Goal: Navigation & Orientation: Find specific page/section

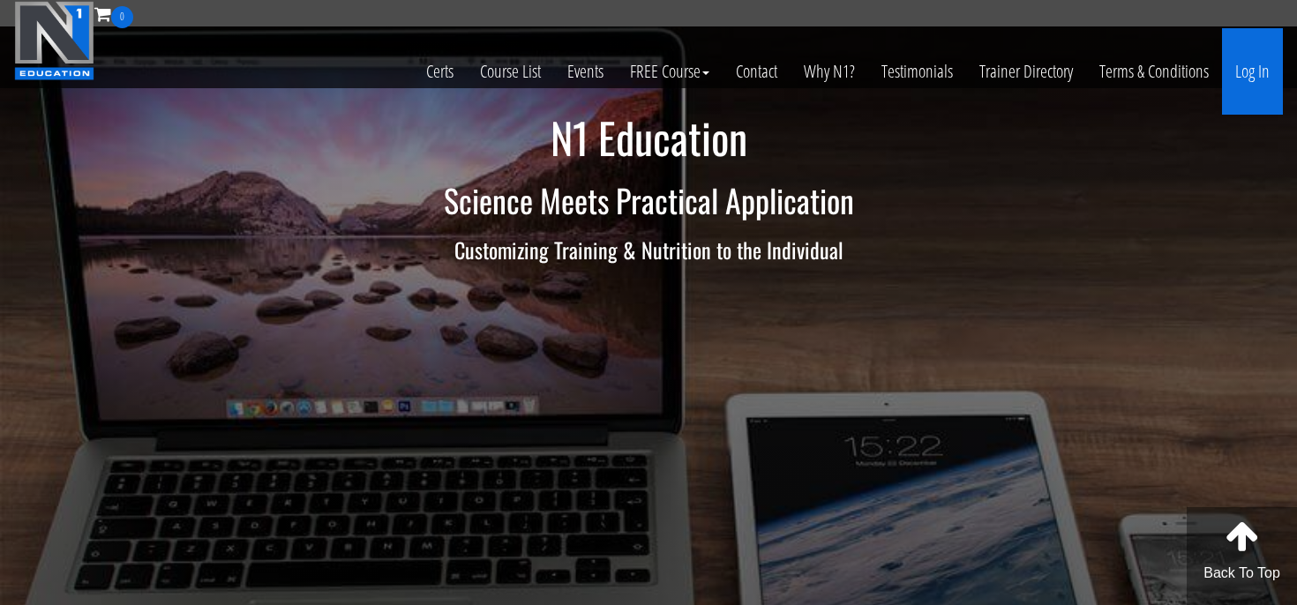
click at [1267, 70] on link "Log In" at bounding box center [1252, 71] width 61 height 86
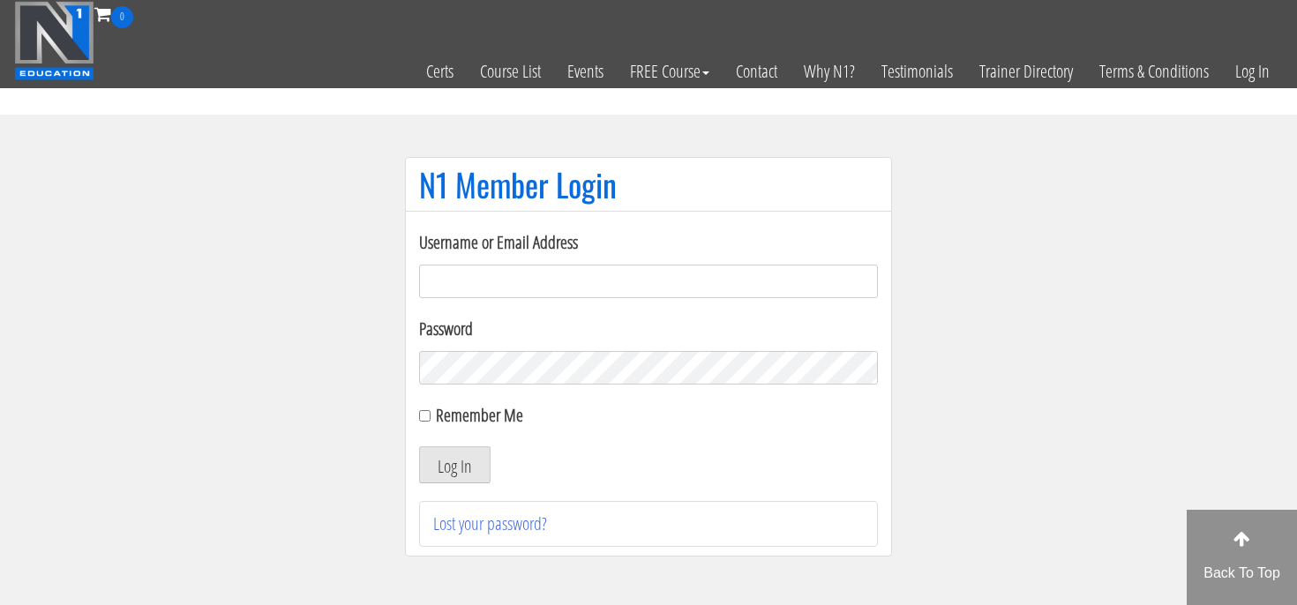
type input "info@jellederoode.com"
click at [350, 461] on section "N1 Member Login Username or Email Address info@jellederoode.com Password Rememb…" at bounding box center [648, 366] width 1297 height 502
click at [422, 417] on input "Remember Me" at bounding box center [424, 415] width 11 height 11
checkbox input "true"
click at [457, 467] on button "Log In" at bounding box center [454, 464] width 71 height 37
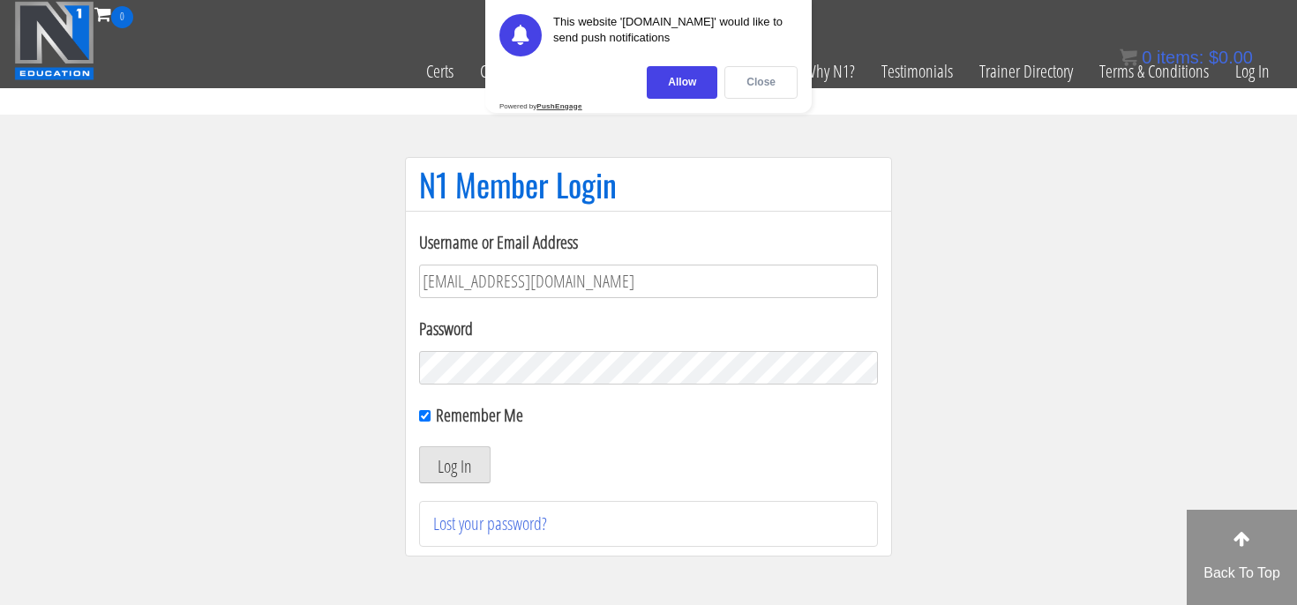
click at [758, 90] on div "Close" at bounding box center [760, 82] width 73 height 33
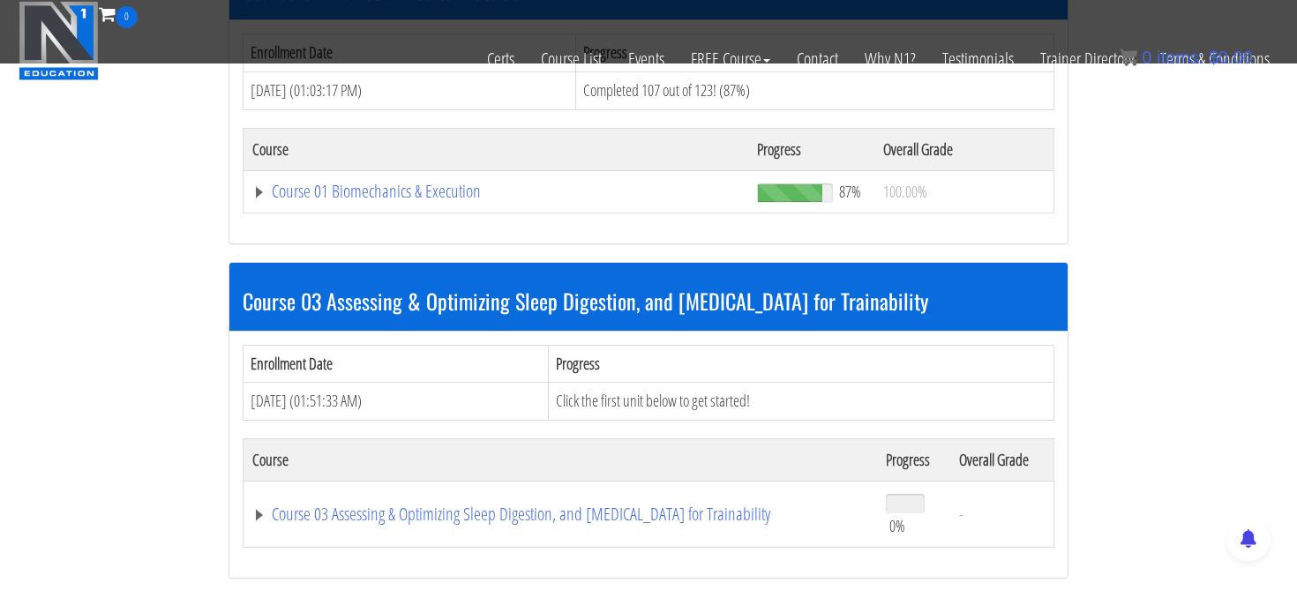
scroll to position [721, 0]
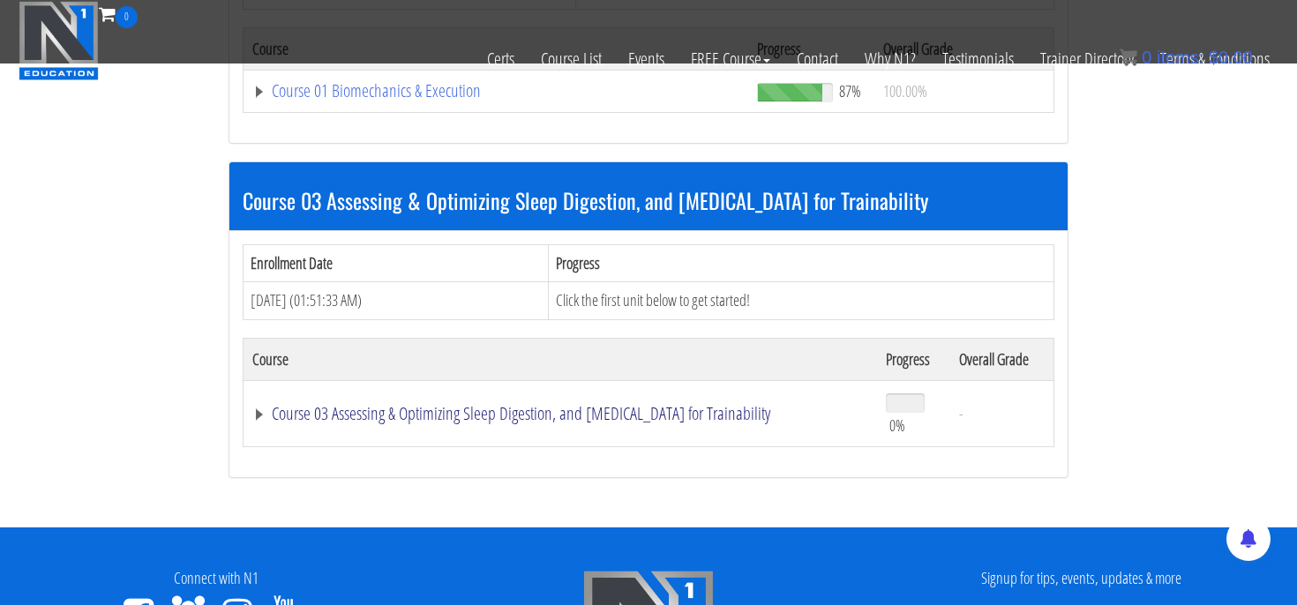
click at [485, 413] on link "Course 03 Assessing & Optimizing Sleep Digestion, and Stress Management for Tra…" at bounding box center [560, 414] width 616 height 18
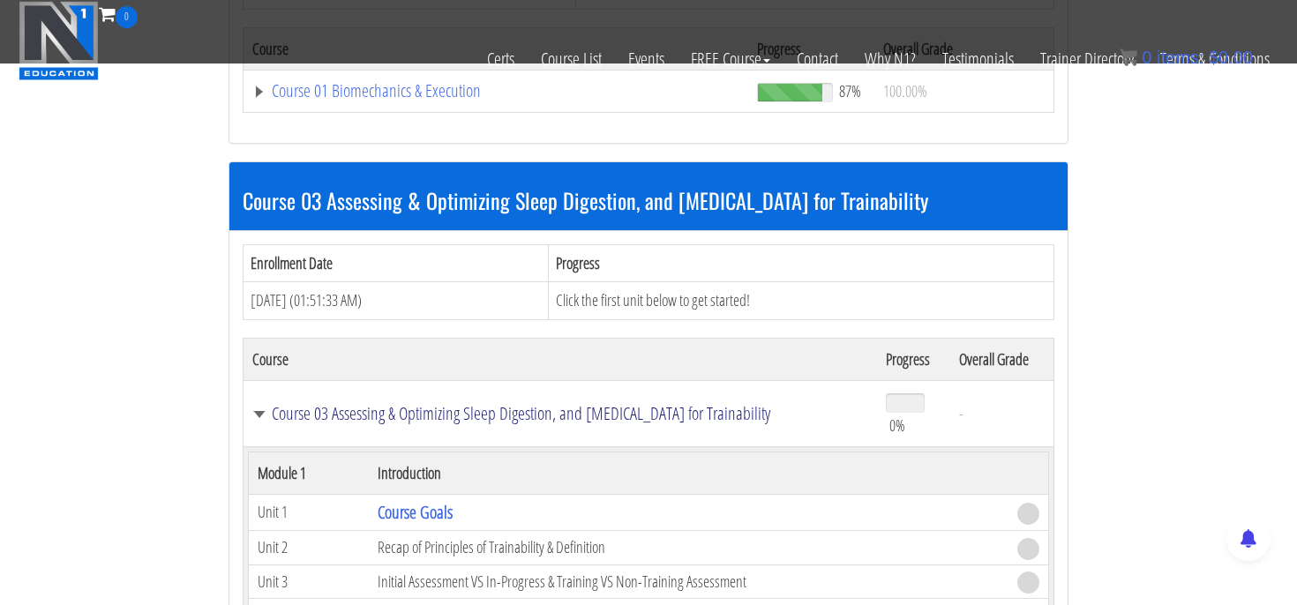
scroll to position [841, 0]
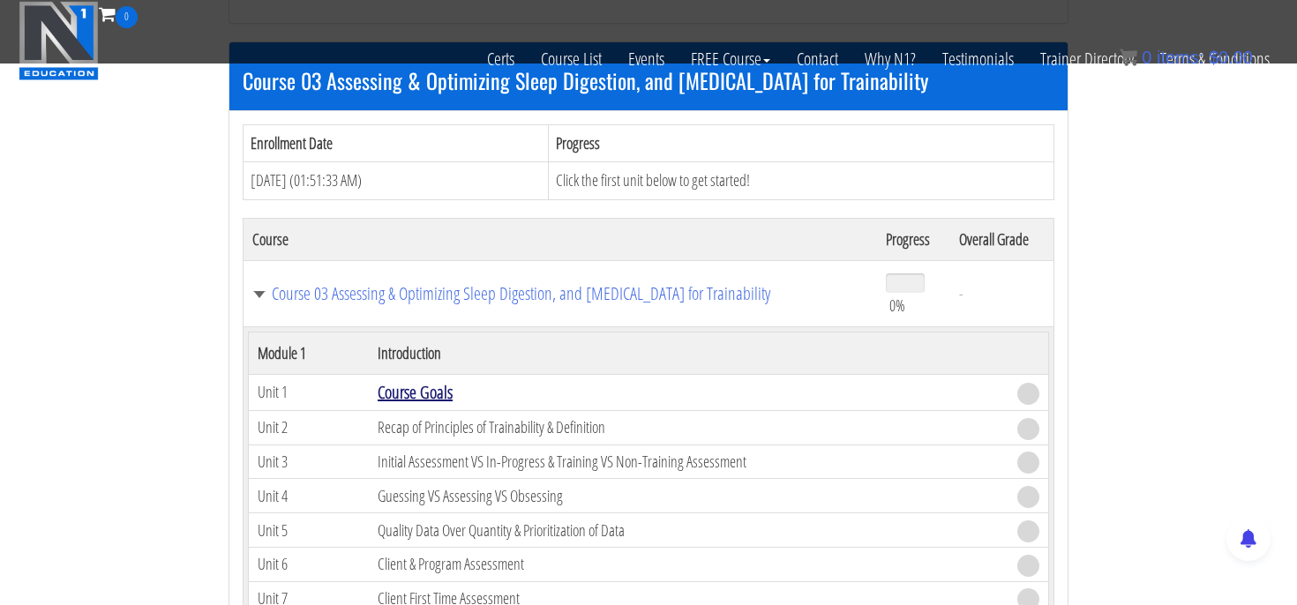
click at [437, 393] on link "Course Goals" at bounding box center [415, 392] width 75 height 24
click at [422, 393] on link "Course Goals" at bounding box center [415, 392] width 75 height 24
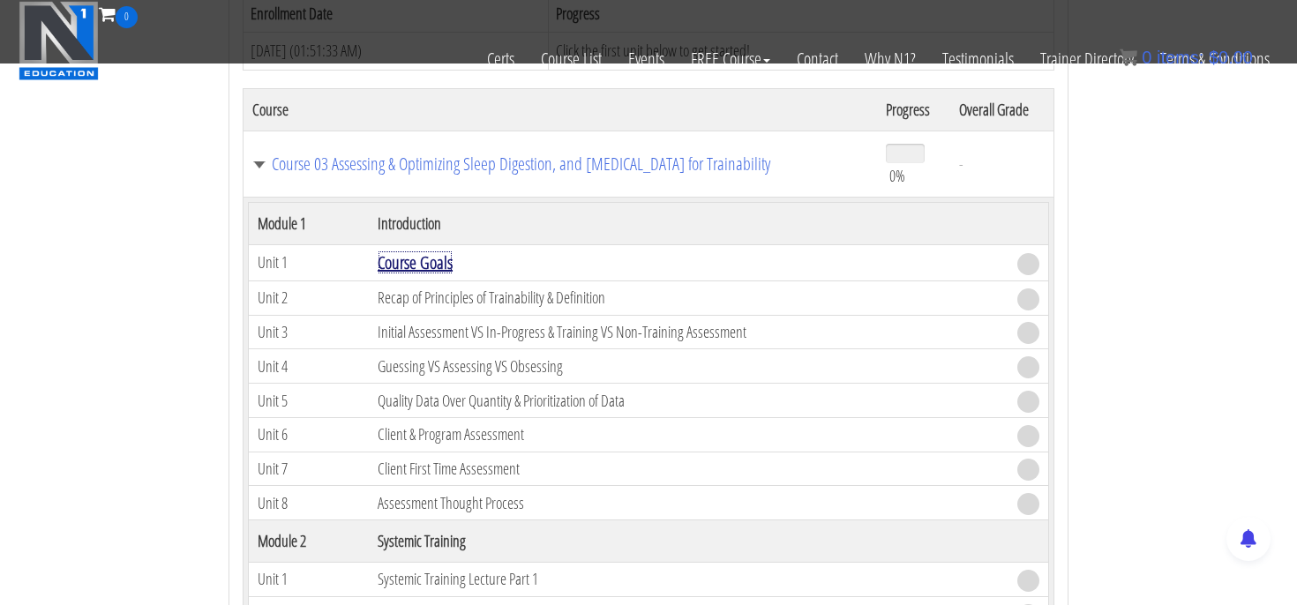
scroll to position [765, 0]
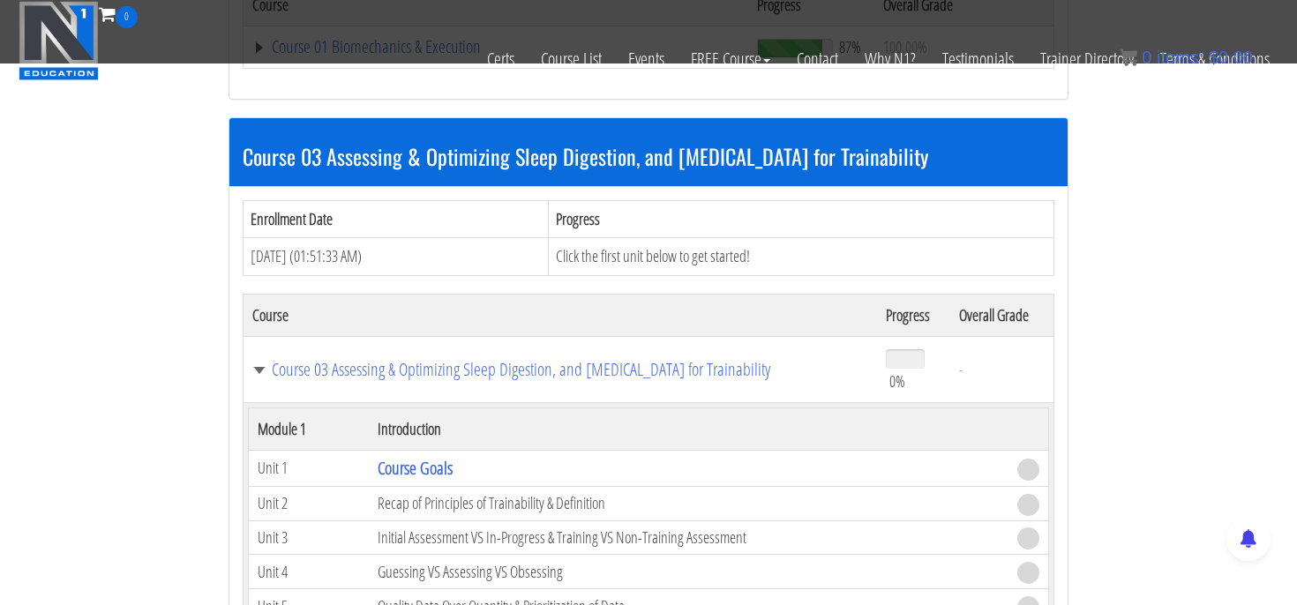
click at [1033, 472] on span at bounding box center [1028, 470] width 22 height 22
click at [663, 375] on link "Course 03 Assessing & Optimizing Sleep Digestion, and Stress Management for Tra…" at bounding box center [560, 370] width 616 height 18
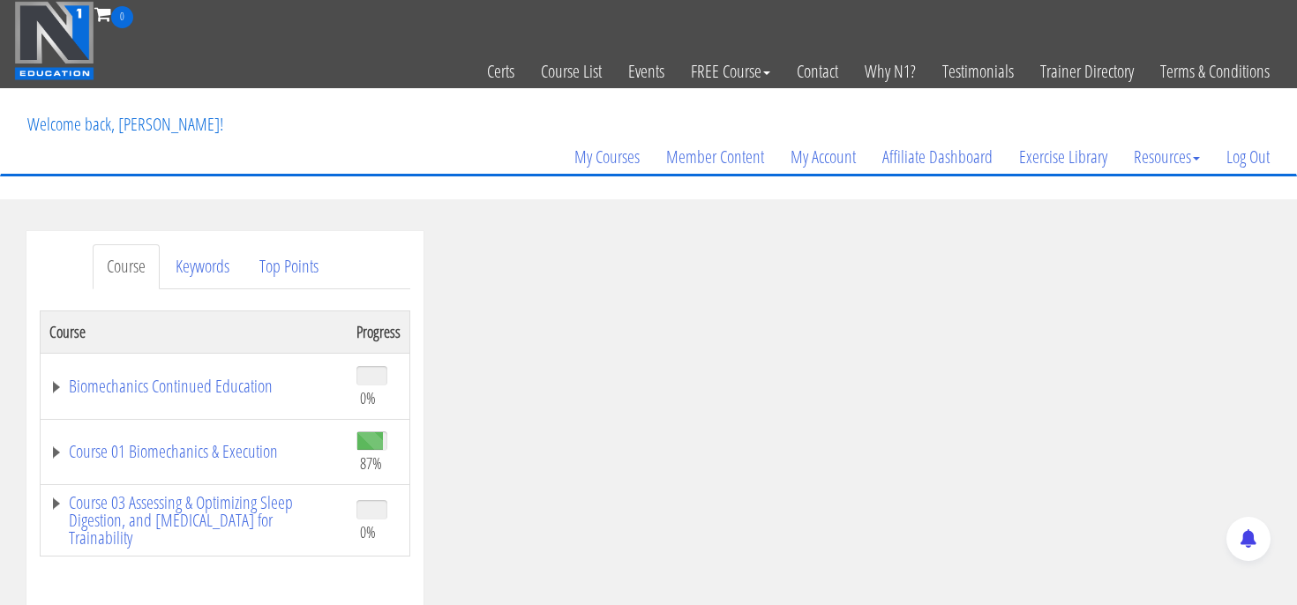
scroll to position [163, 0]
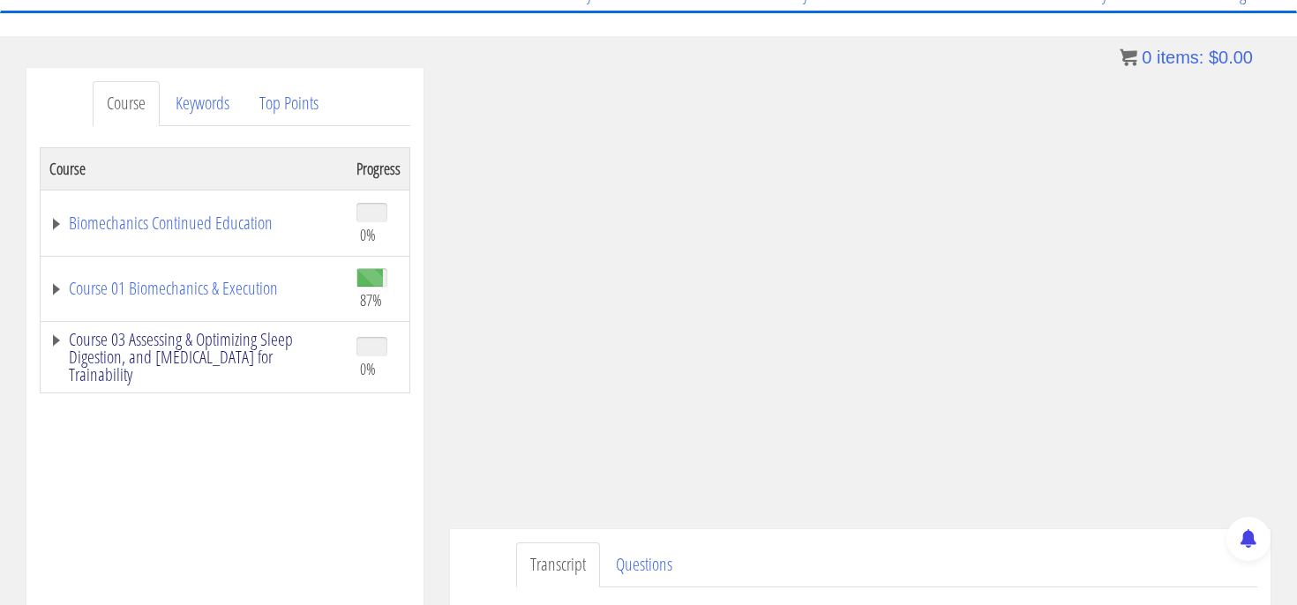
click at [56, 340] on link "Course 03 Assessing & Optimizing Sleep Digestion, and Stress Management for Tra…" at bounding box center [193, 357] width 289 height 53
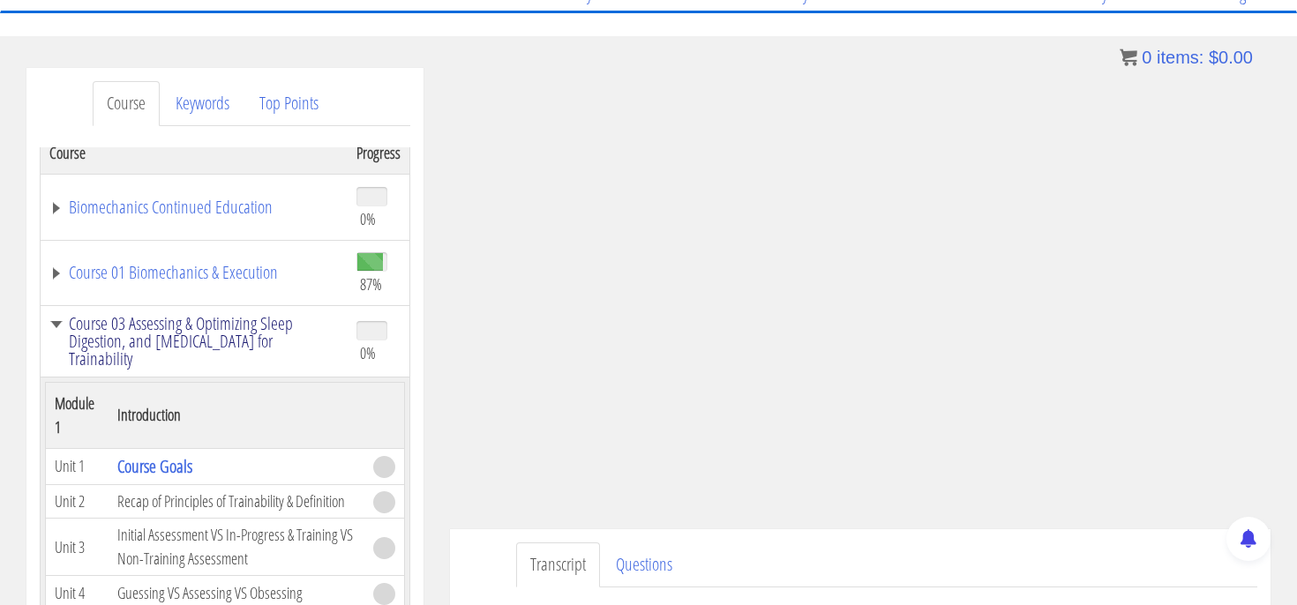
scroll to position [3, 0]
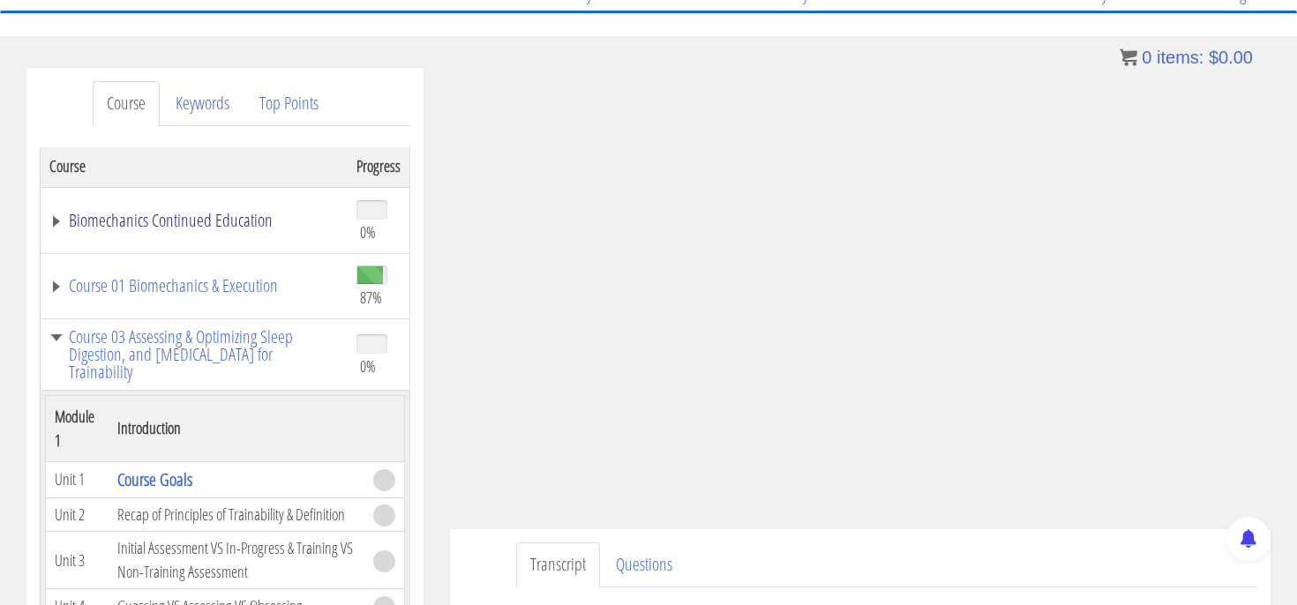
click at [55, 221] on link "Biomechanics Continued Education" at bounding box center [193, 221] width 289 height 18
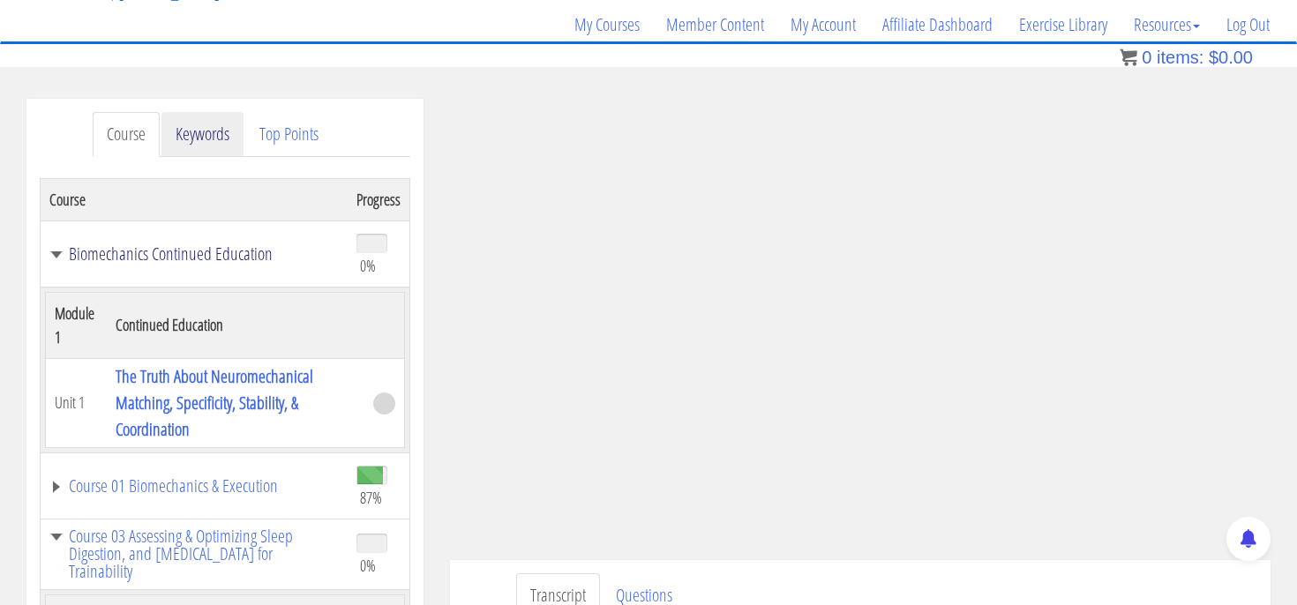
scroll to position [0, 0]
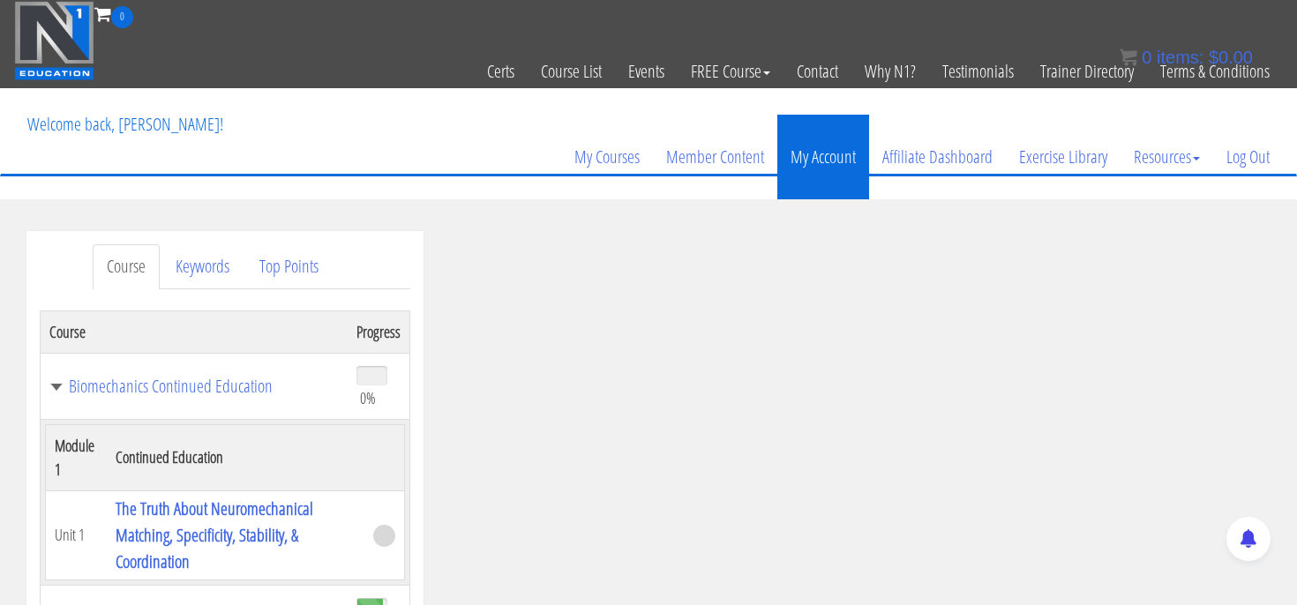
click at [827, 159] on link "My Account" at bounding box center [823, 157] width 92 height 85
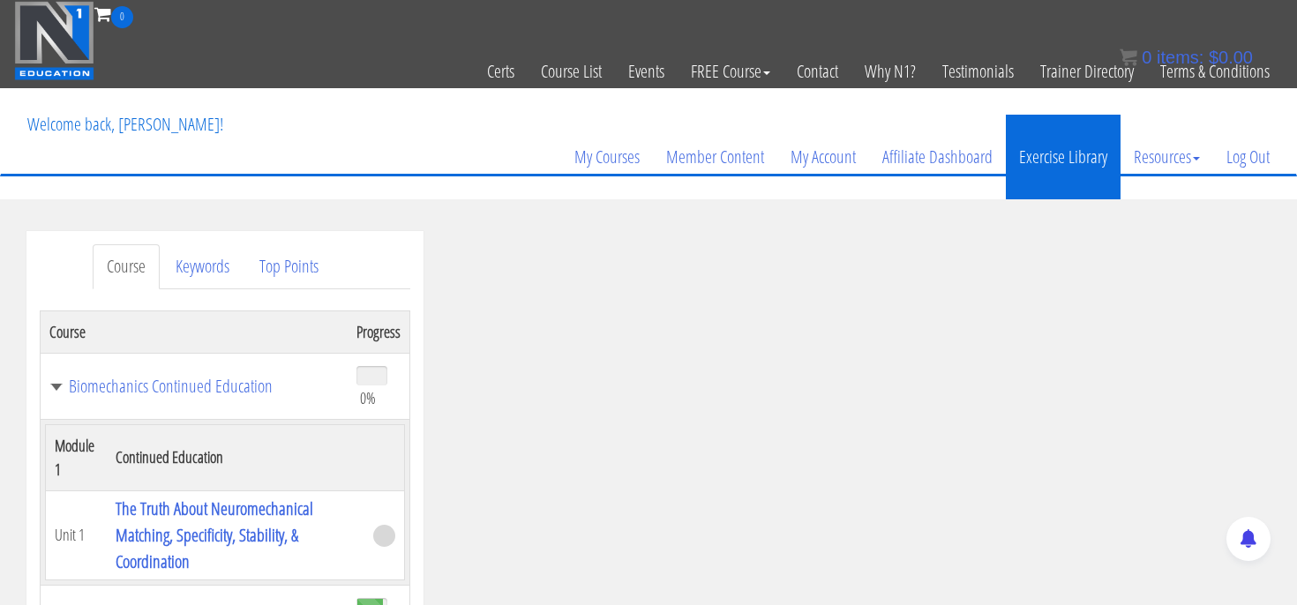
click at [1030, 162] on link "Exercise Library" at bounding box center [1063, 157] width 115 height 85
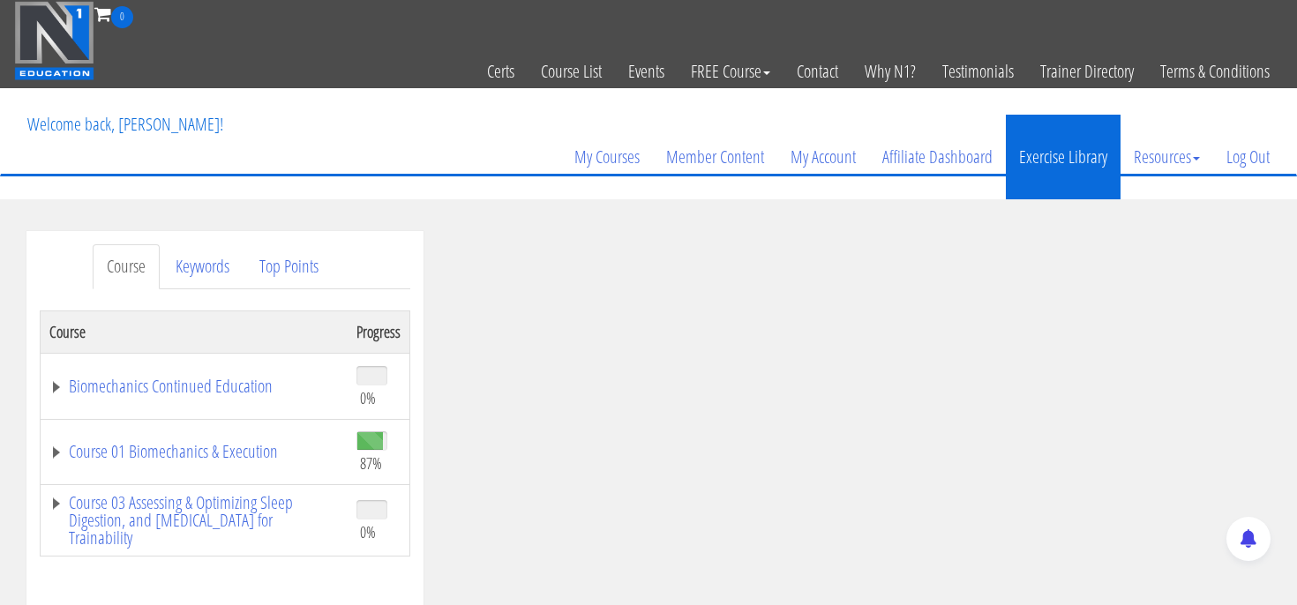
click at [1052, 155] on link "Exercise Library" at bounding box center [1063, 157] width 115 height 85
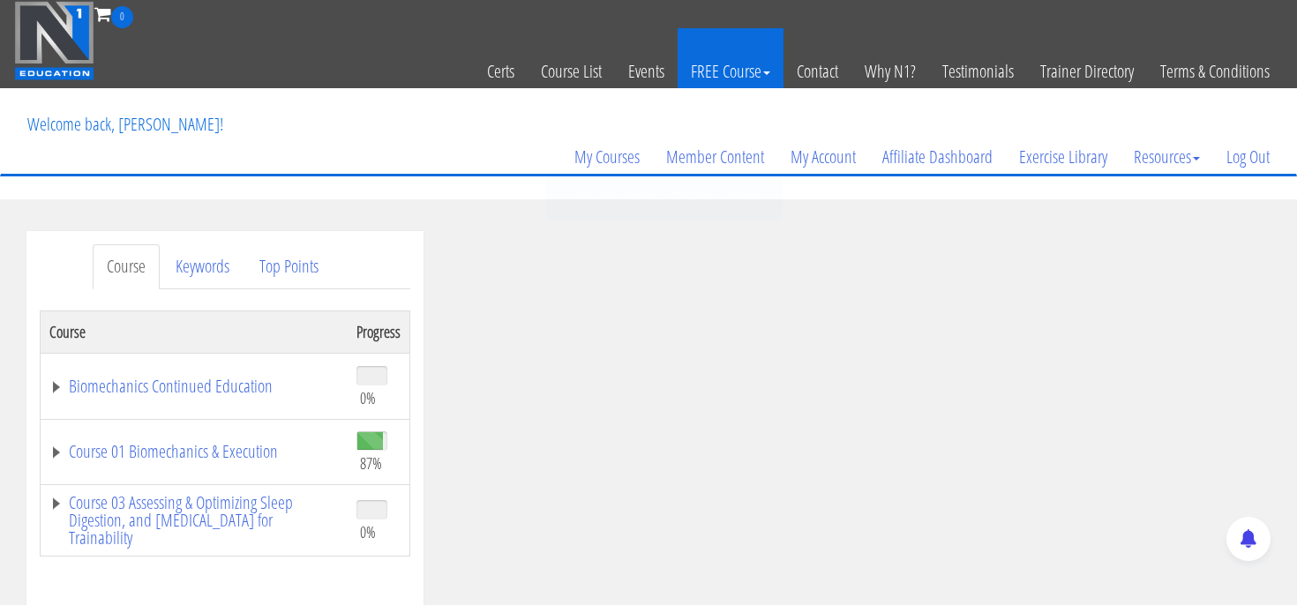
click at [741, 74] on link "FREE Course" at bounding box center [731, 71] width 106 height 86
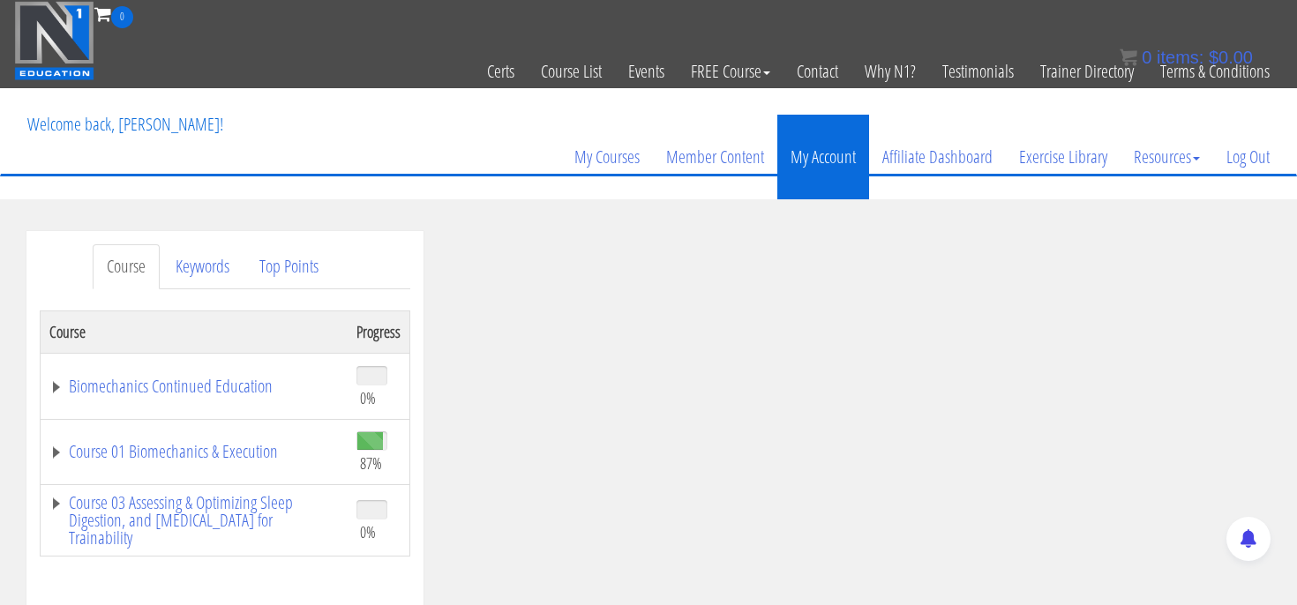
click at [803, 154] on link "My Account" at bounding box center [823, 157] width 92 height 85
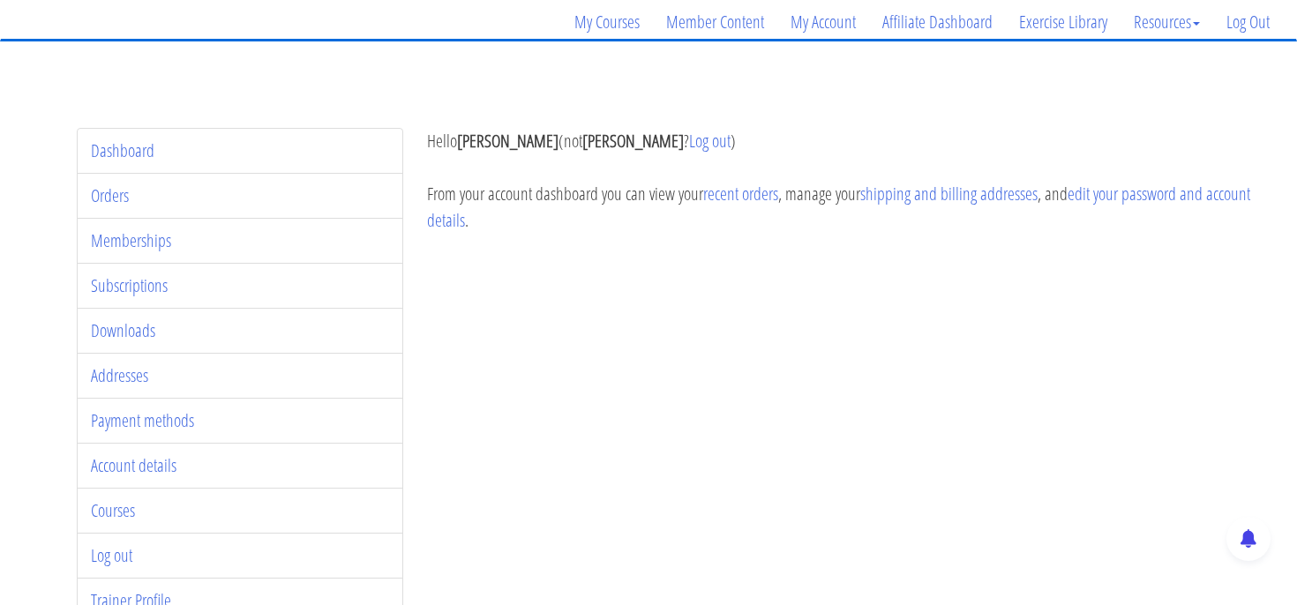
scroll to position [156, 0]
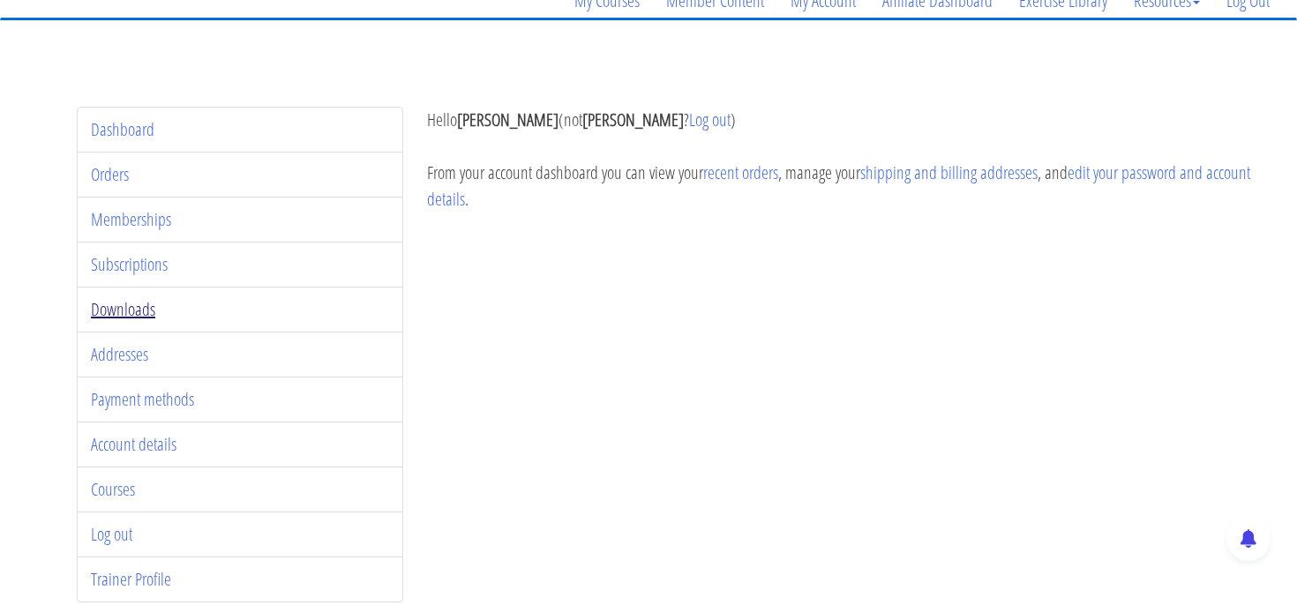
click at [127, 314] on link "Downloads" at bounding box center [123, 309] width 64 height 24
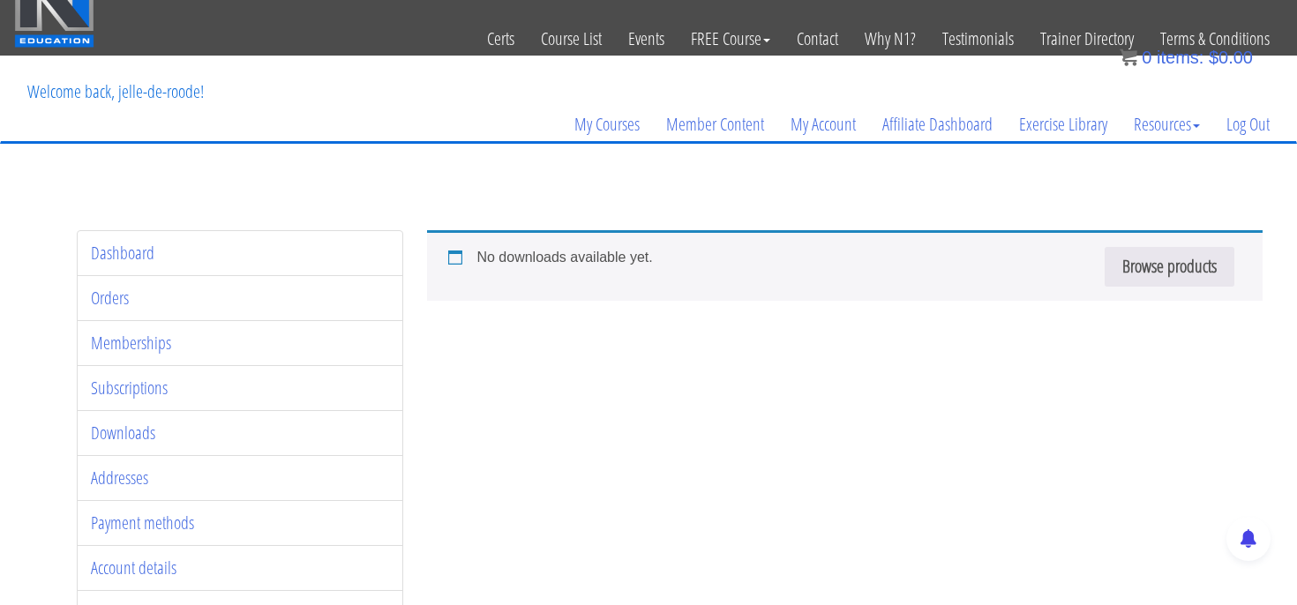
scroll to position [36, 0]
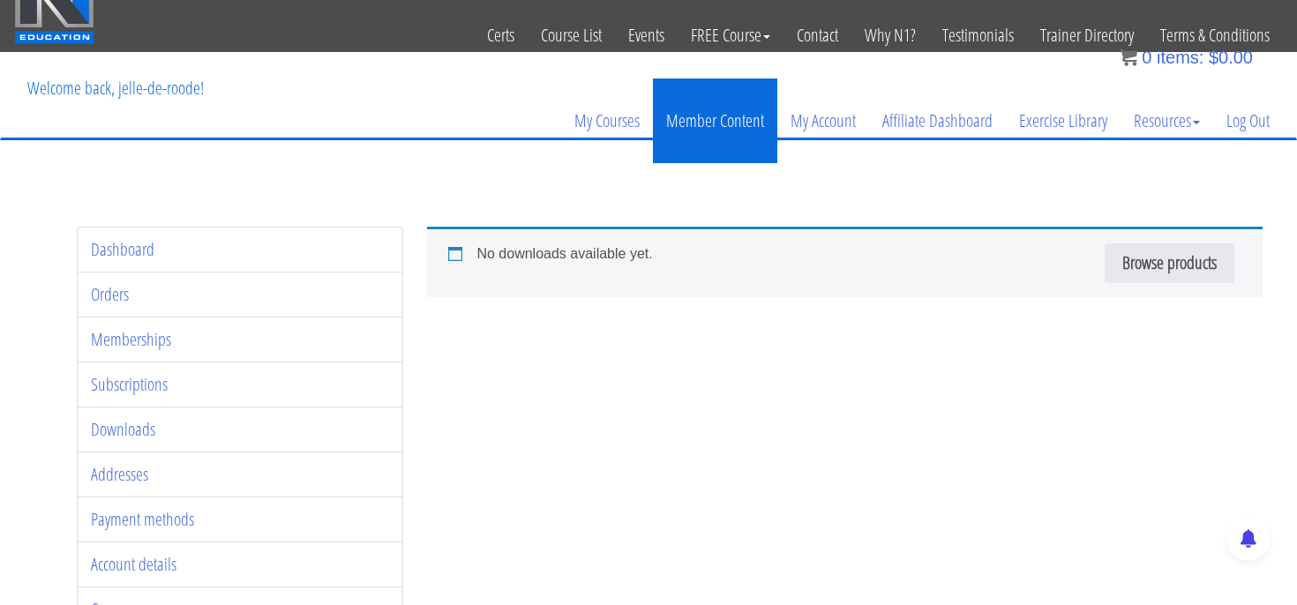
click at [683, 137] on link "Member Content" at bounding box center [715, 121] width 124 height 85
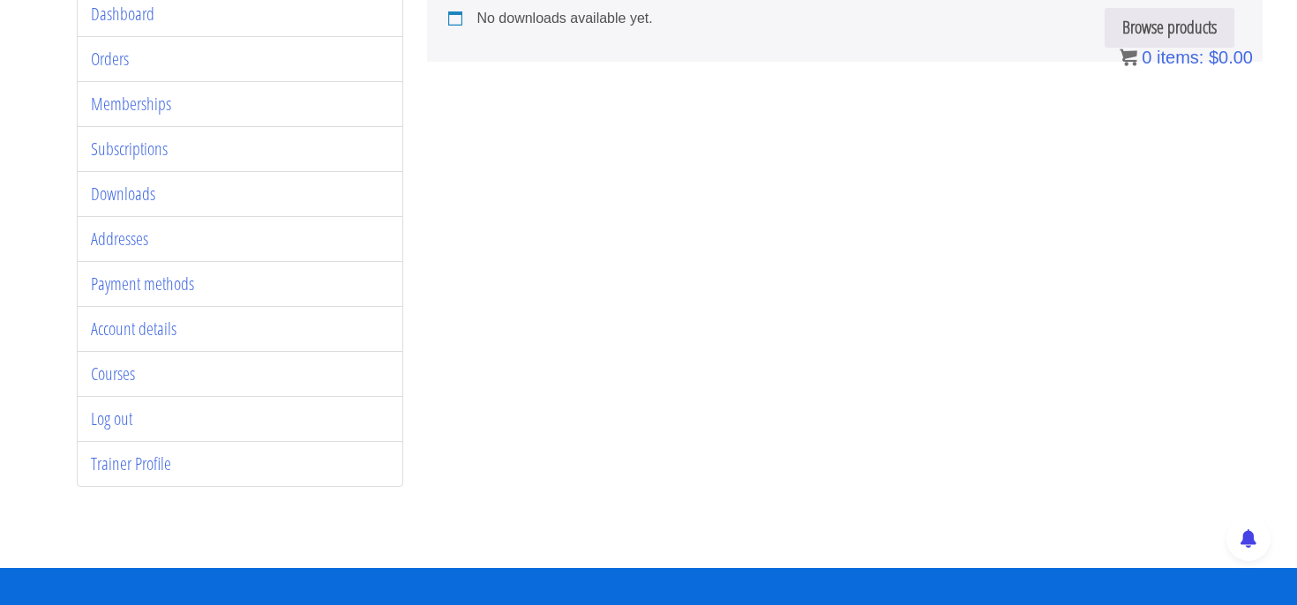
scroll to position [266, 0]
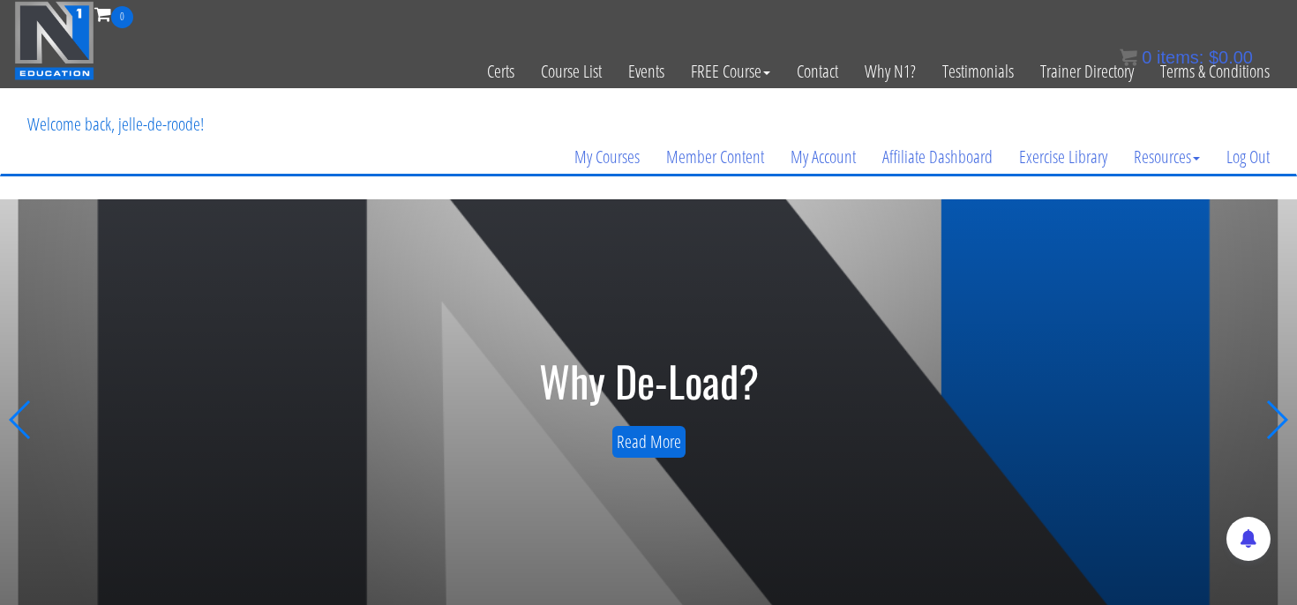
click at [1269, 430] on div "Next slide" at bounding box center [1276, 420] width 24 height 39
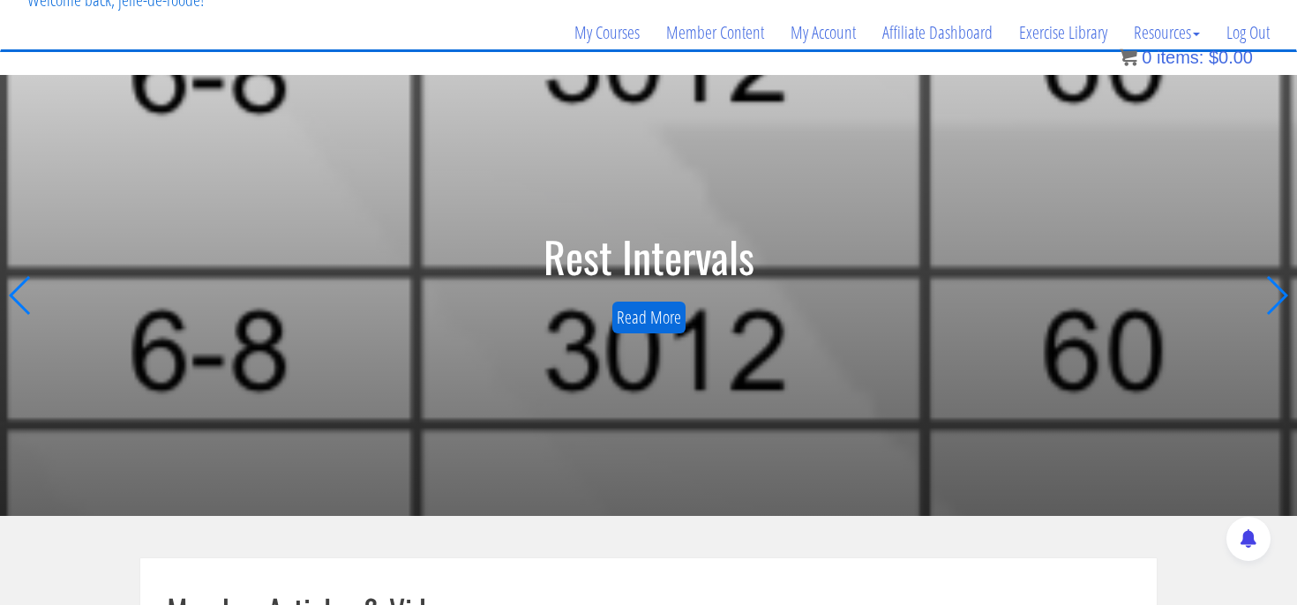
scroll to position [125, 0]
click at [1269, 281] on div "Next slide" at bounding box center [1276, 294] width 24 height 39
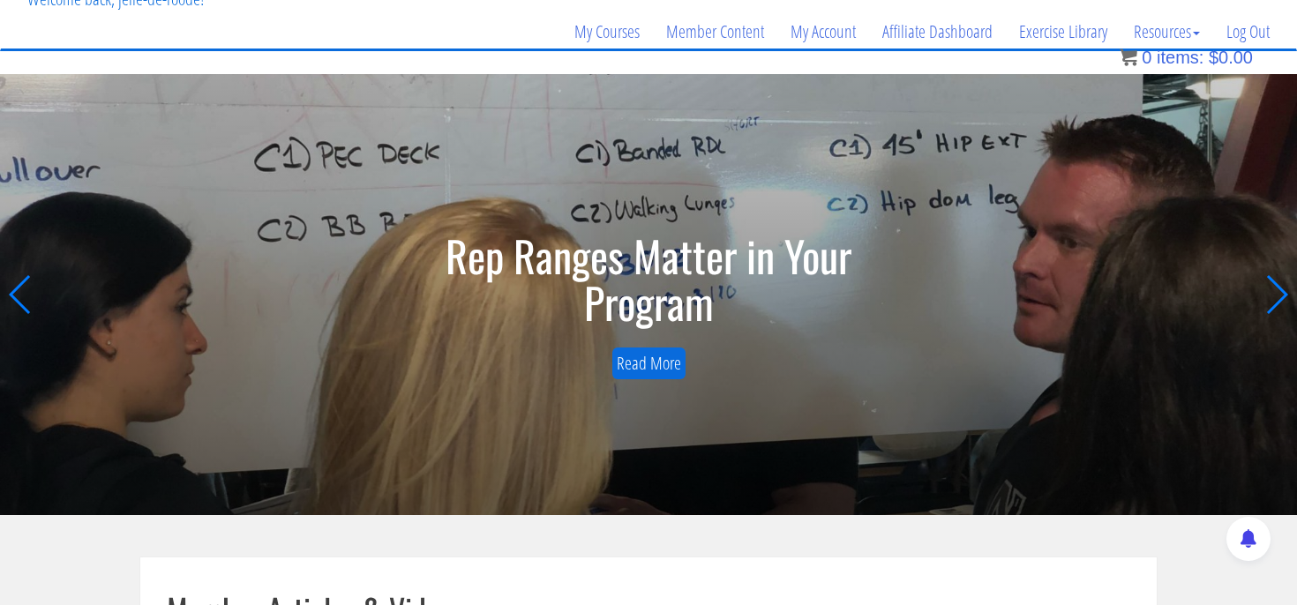
click at [1269, 281] on div "Next slide" at bounding box center [1276, 294] width 24 height 39
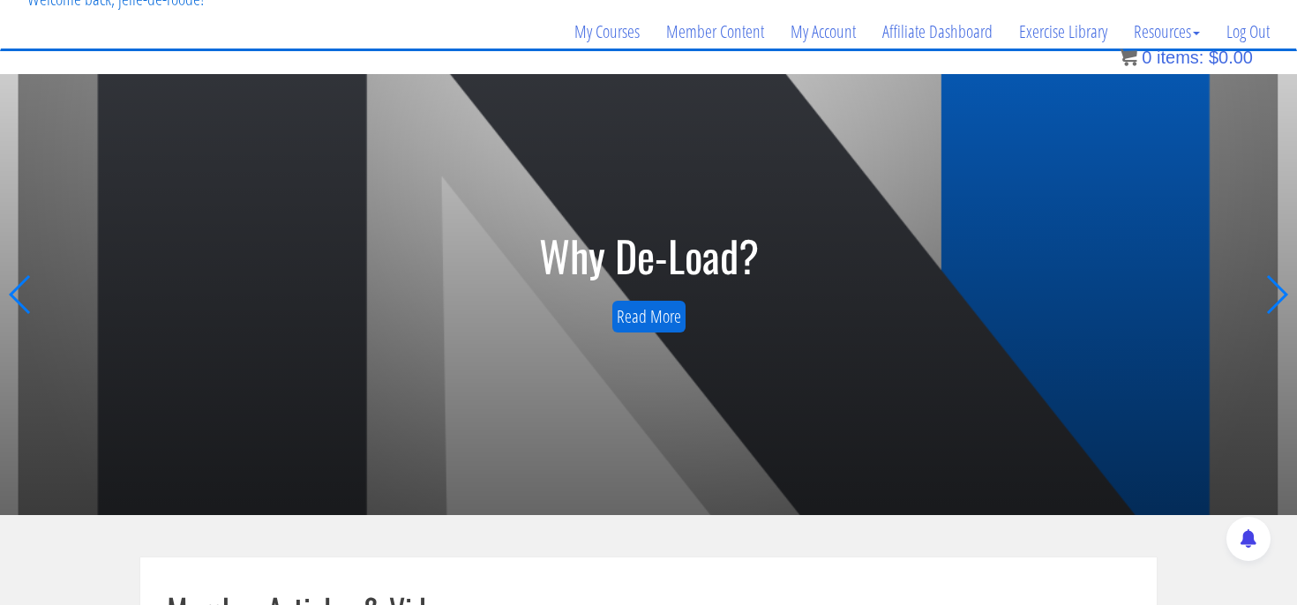
scroll to position [2, 0]
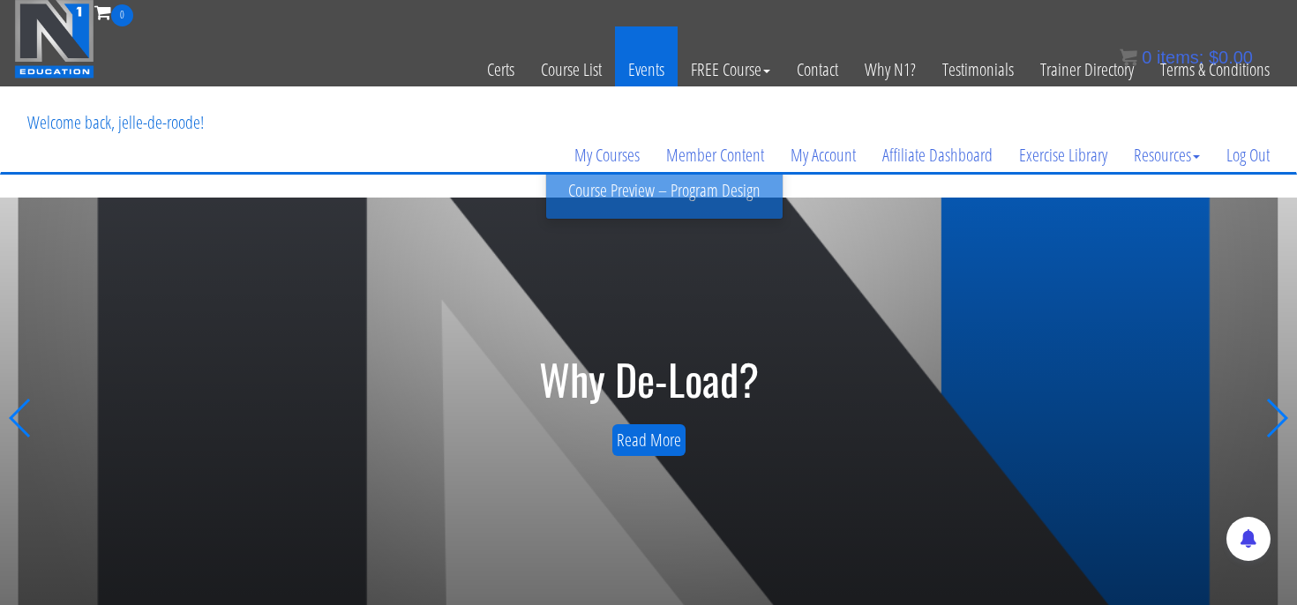
click at [649, 63] on link "Events" at bounding box center [646, 69] width 63 height 86
